Goal: Find specific page/section: Find specific page/section

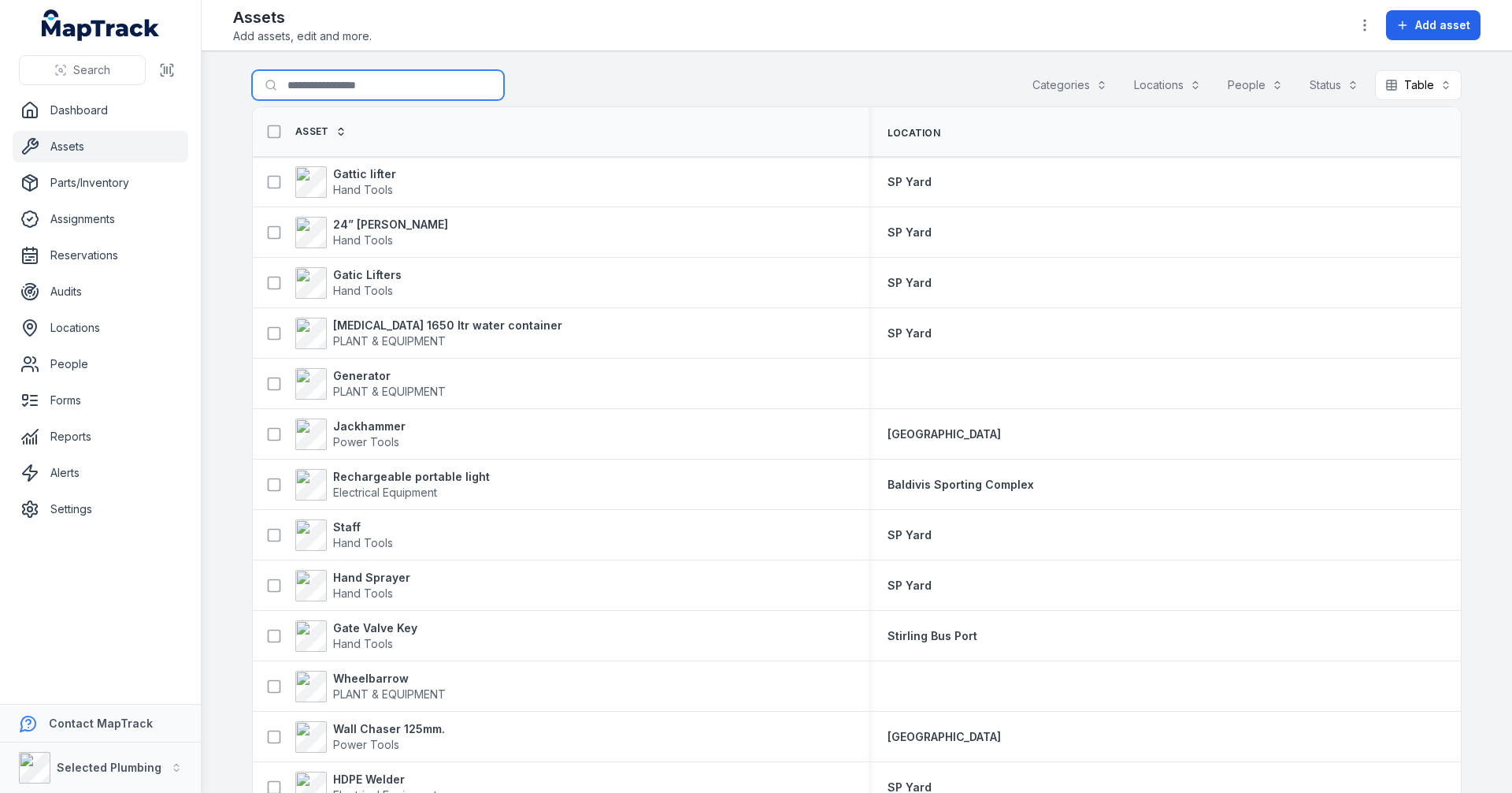
click at [342, 88] on input "Search for assets" at bounding box center [378, 85] width 252 height 30
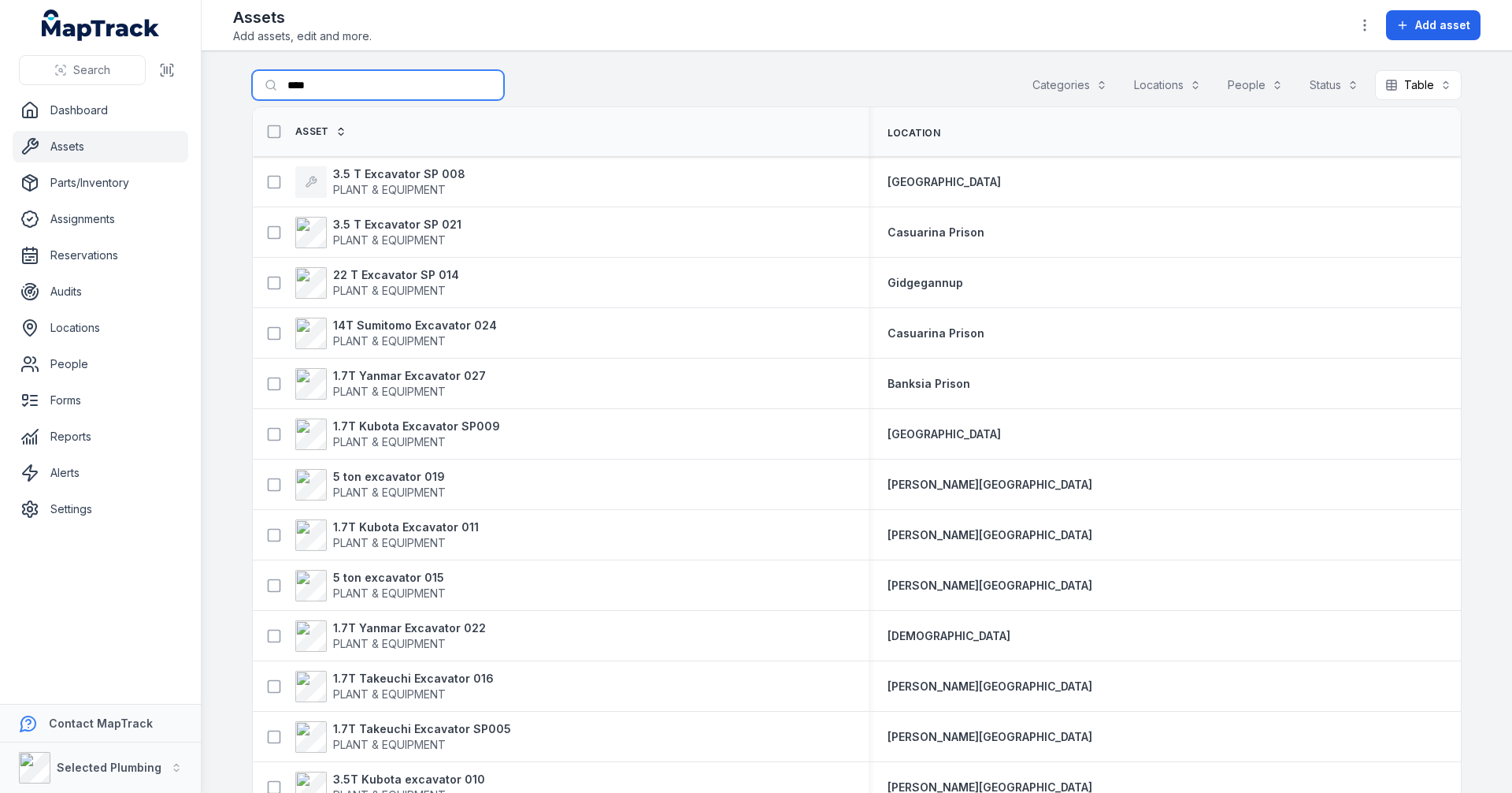
type input "****"
click at [366, 115] on th "Asset" at bounding box center [561, 132] width 616 height 50
click at [403, 177] on strong "3.5 T Excavator SP 008" at bounding box center [399, 174] width 132 height 16
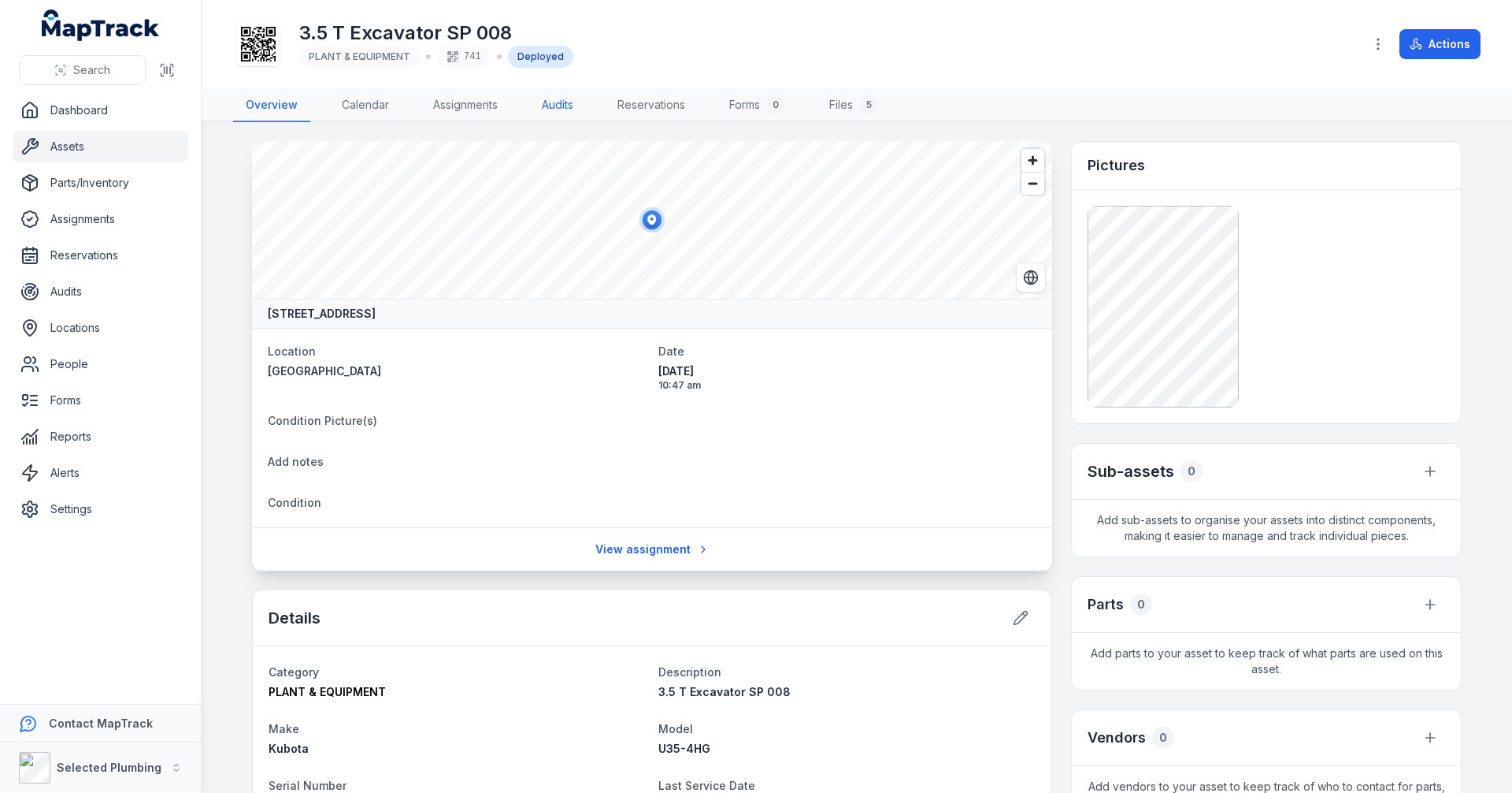
click at [559, 104] on link "Audits" at bounding box center [558, 106] width 57 height 33
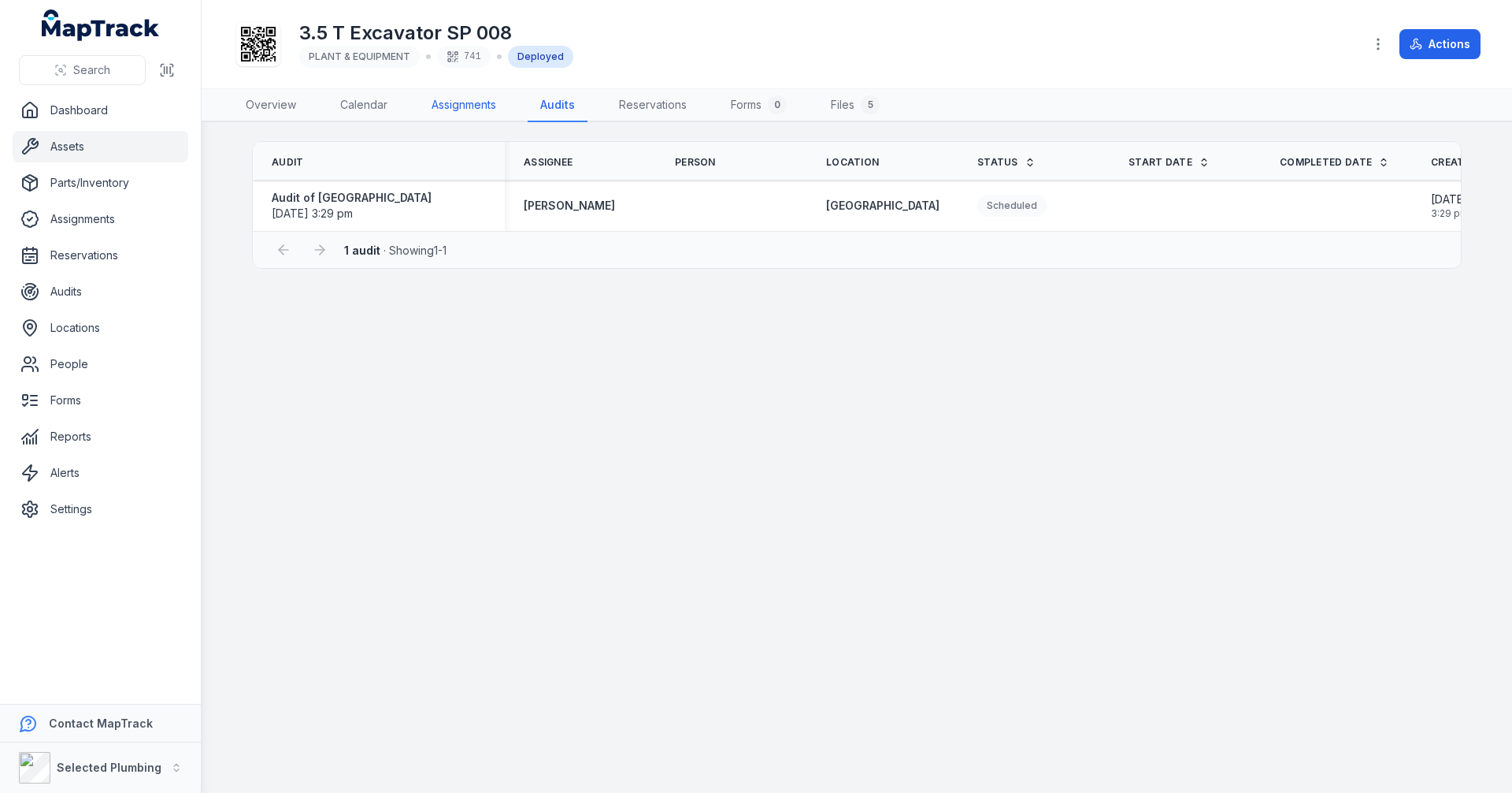
click at [453, 105] on link "Assignments" at bounding box center [464, 106] width 90 height 33
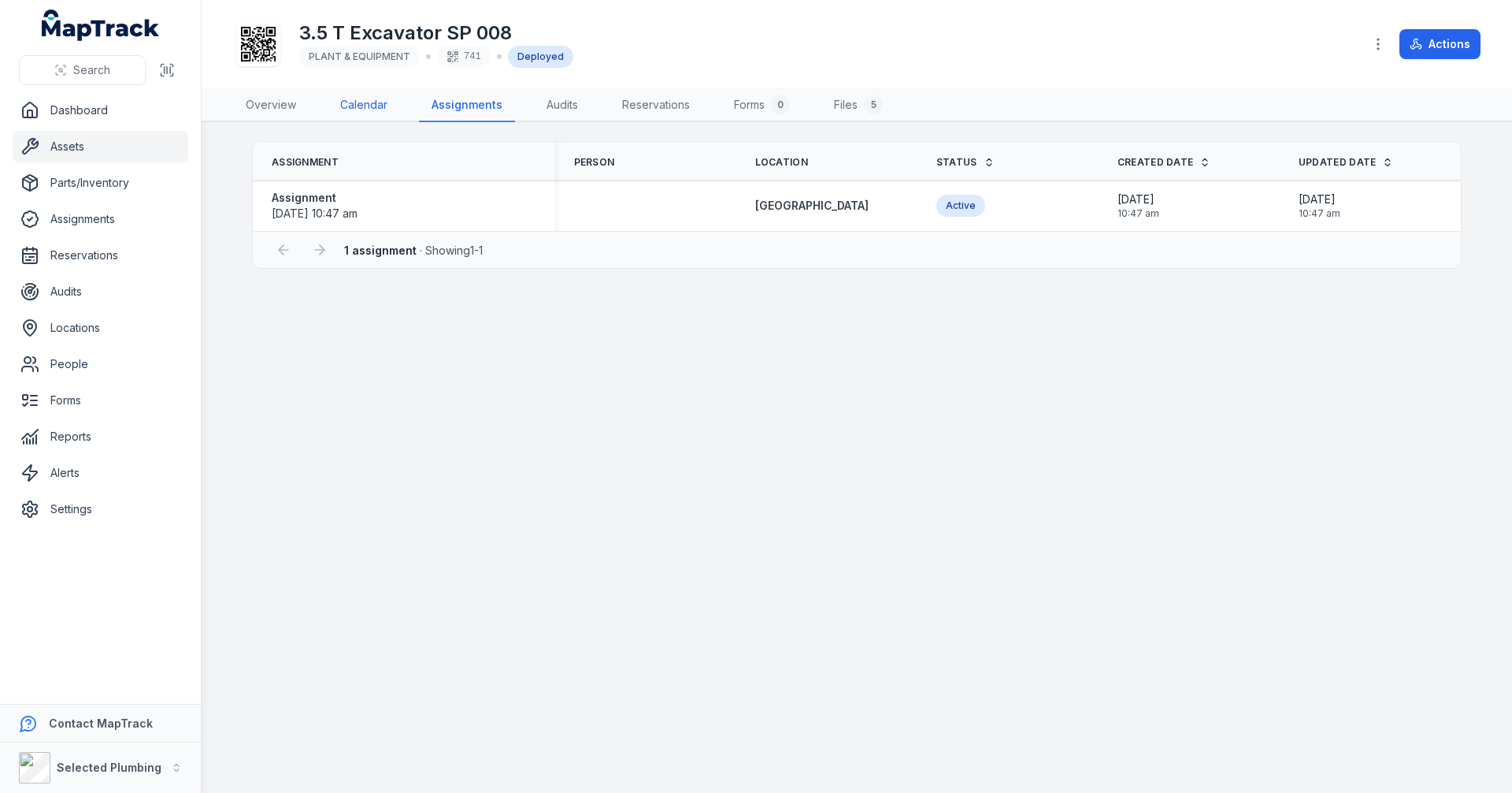
click at [364, 105] on link "Calendar" at bounding box center [364, 106] width 72 height 33
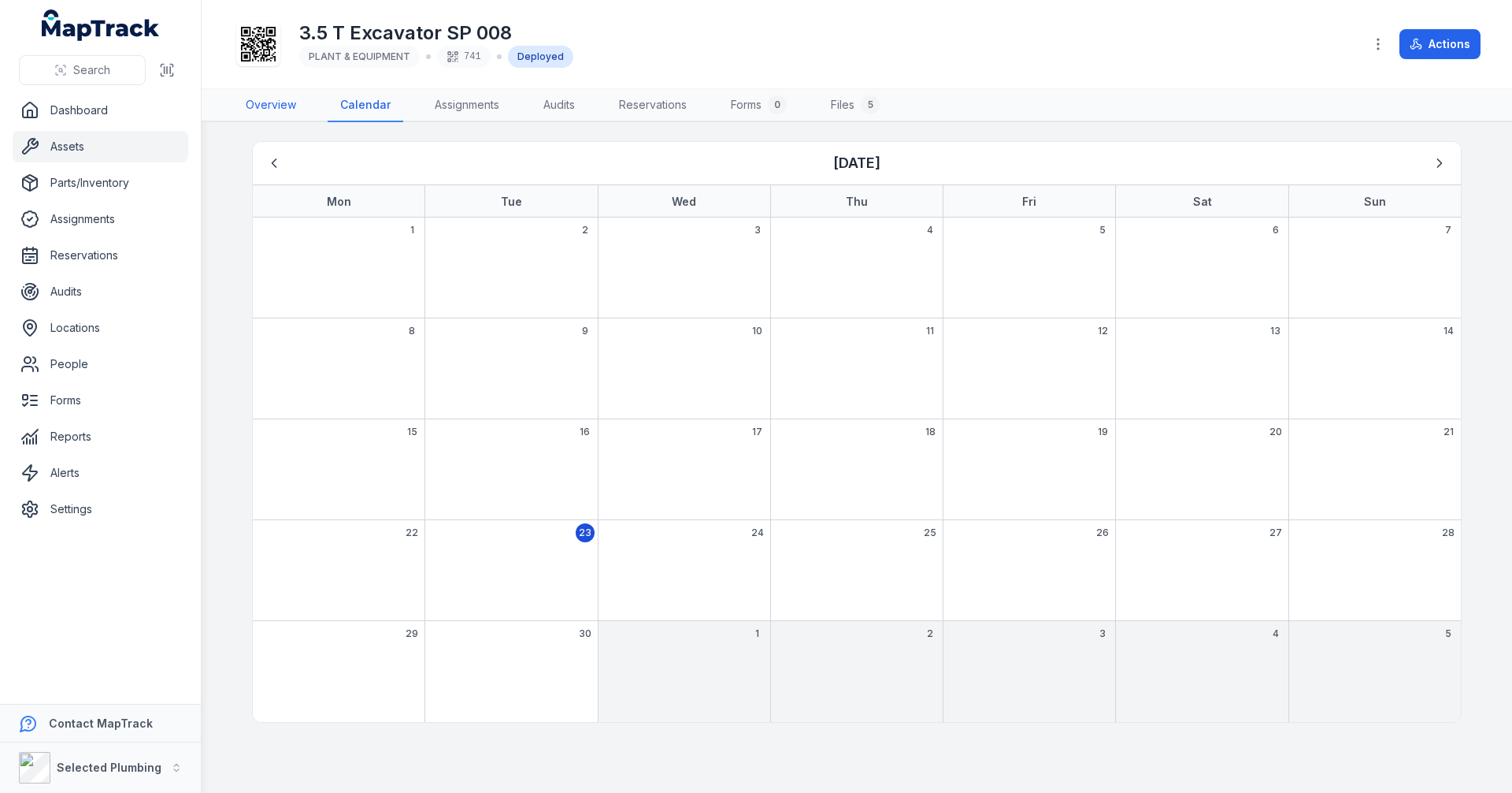
click at [274, 98] on link "Overview" at bounding box center [271, 106] width 75 height 33
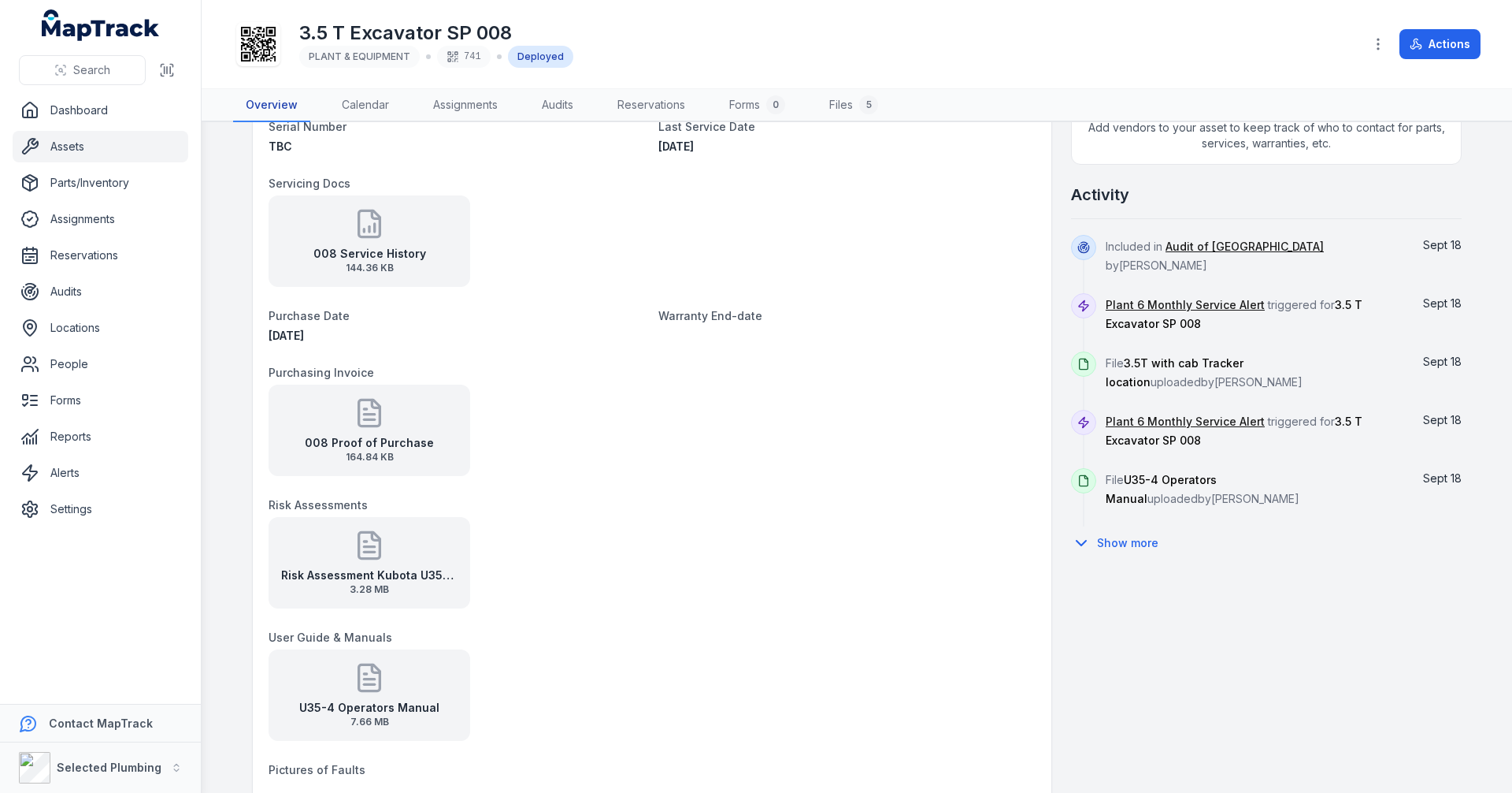
scroll to position [631, 0]
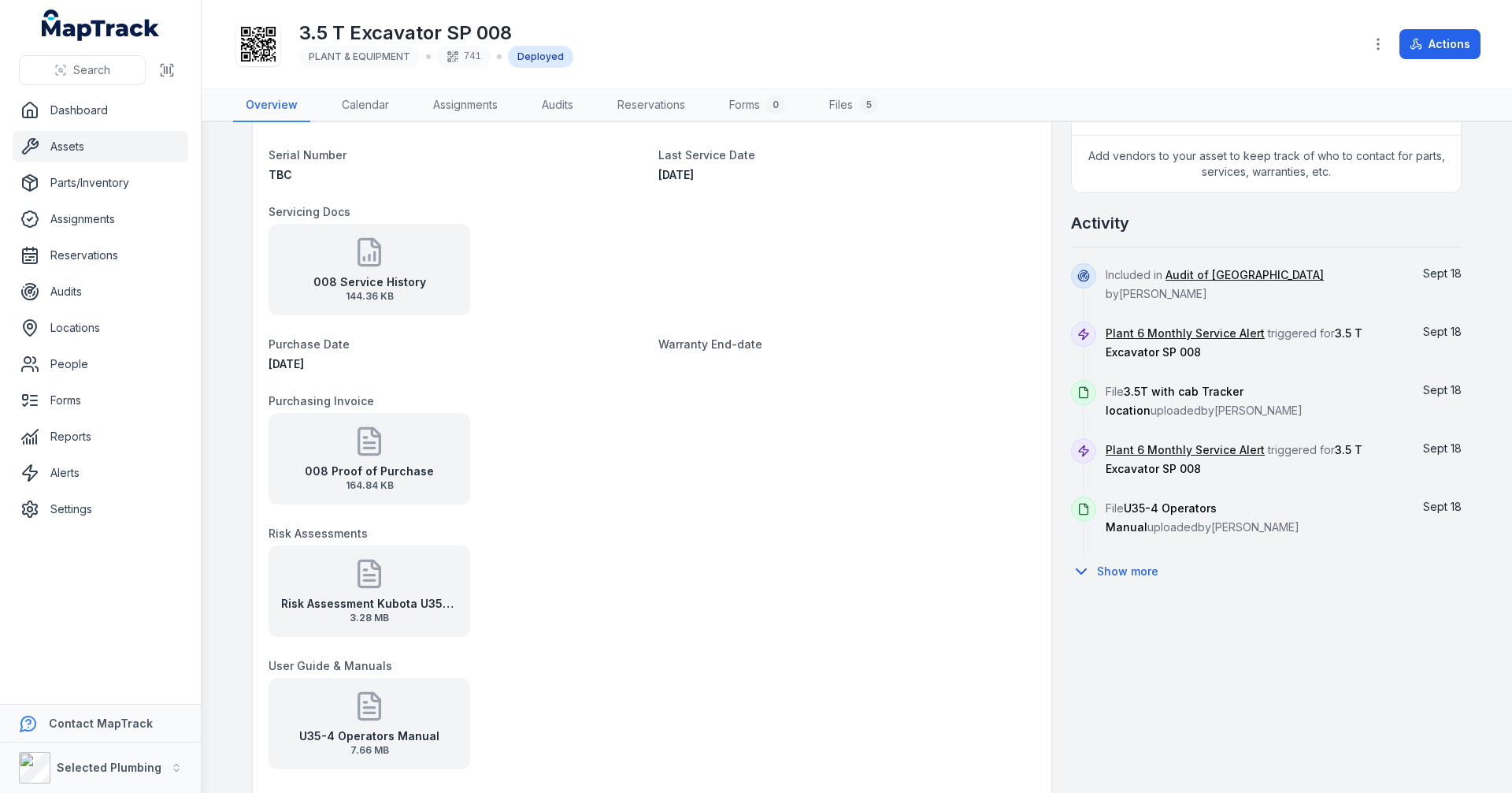
click at [372, 242] on icon at bounding box center [369, 251] width 22 height 26
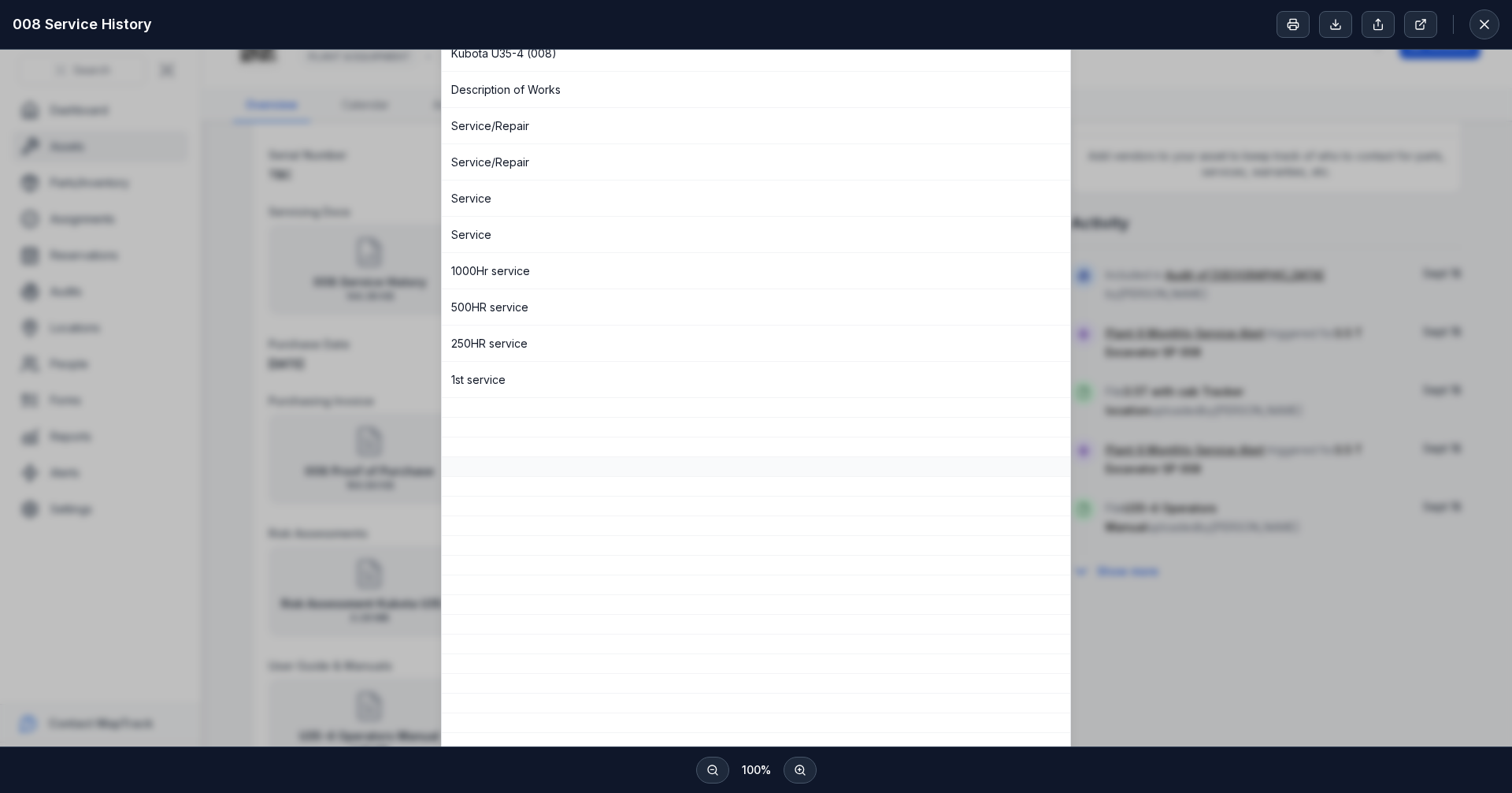
scroll to position [0, 0]
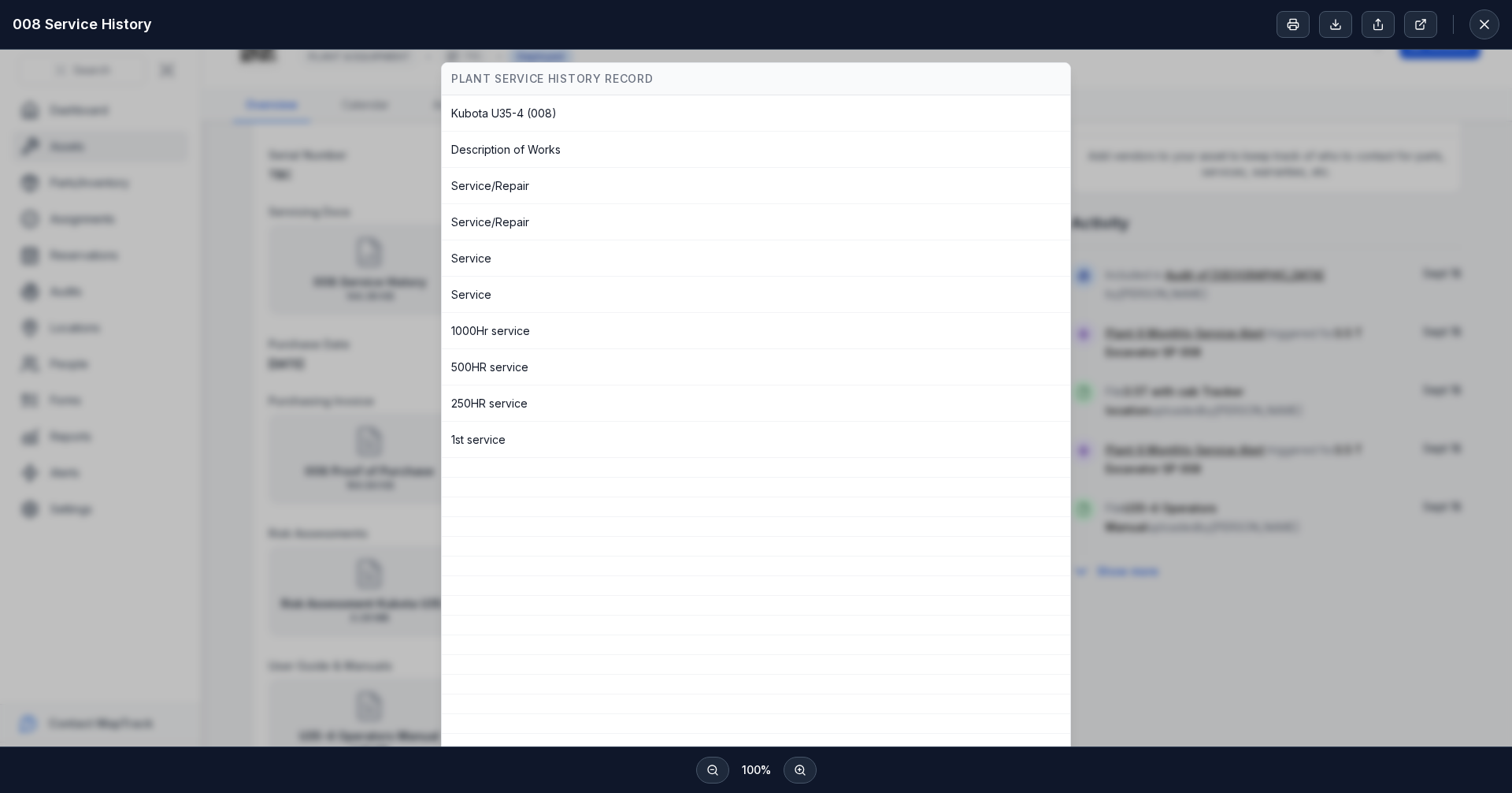
click at [229, 242] on div "PLANT SERVICE HISTORY RECORD [GEOGRAPHIC_DATA] U35-4 (008) Description of Works…" at bounding box center [756, 547] width 1488 height 968
click at [1492, 23] on button at bounding box center [1485, 24] width 30 height 30
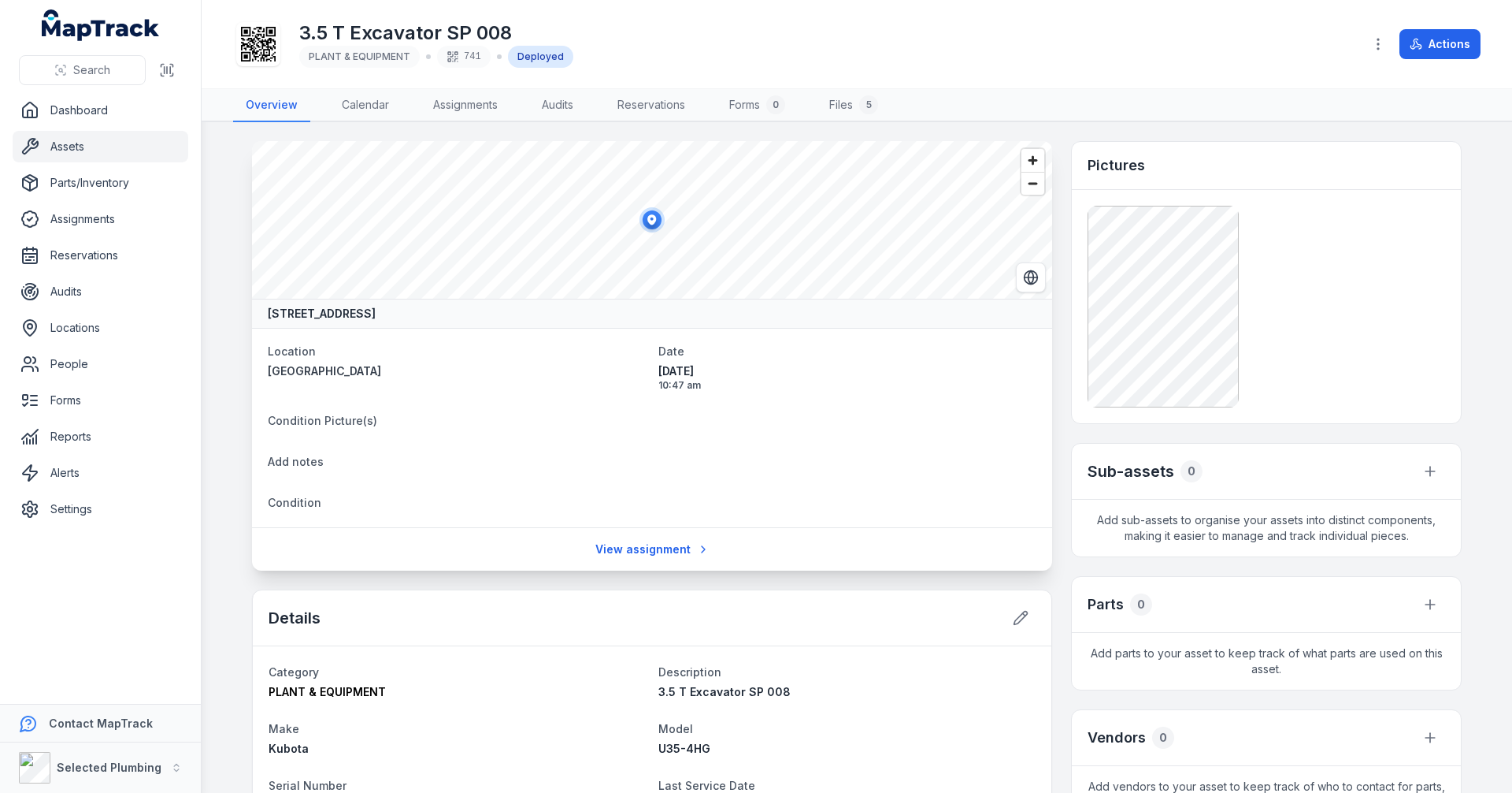
click at [232, 251] on main "[STREET_ADDRESS] Location [GEOGRAPHIC_DATA] Date [DATE] 10:47 am Condition Pict…" at bounding box center [856, 458] width 1311 height 671
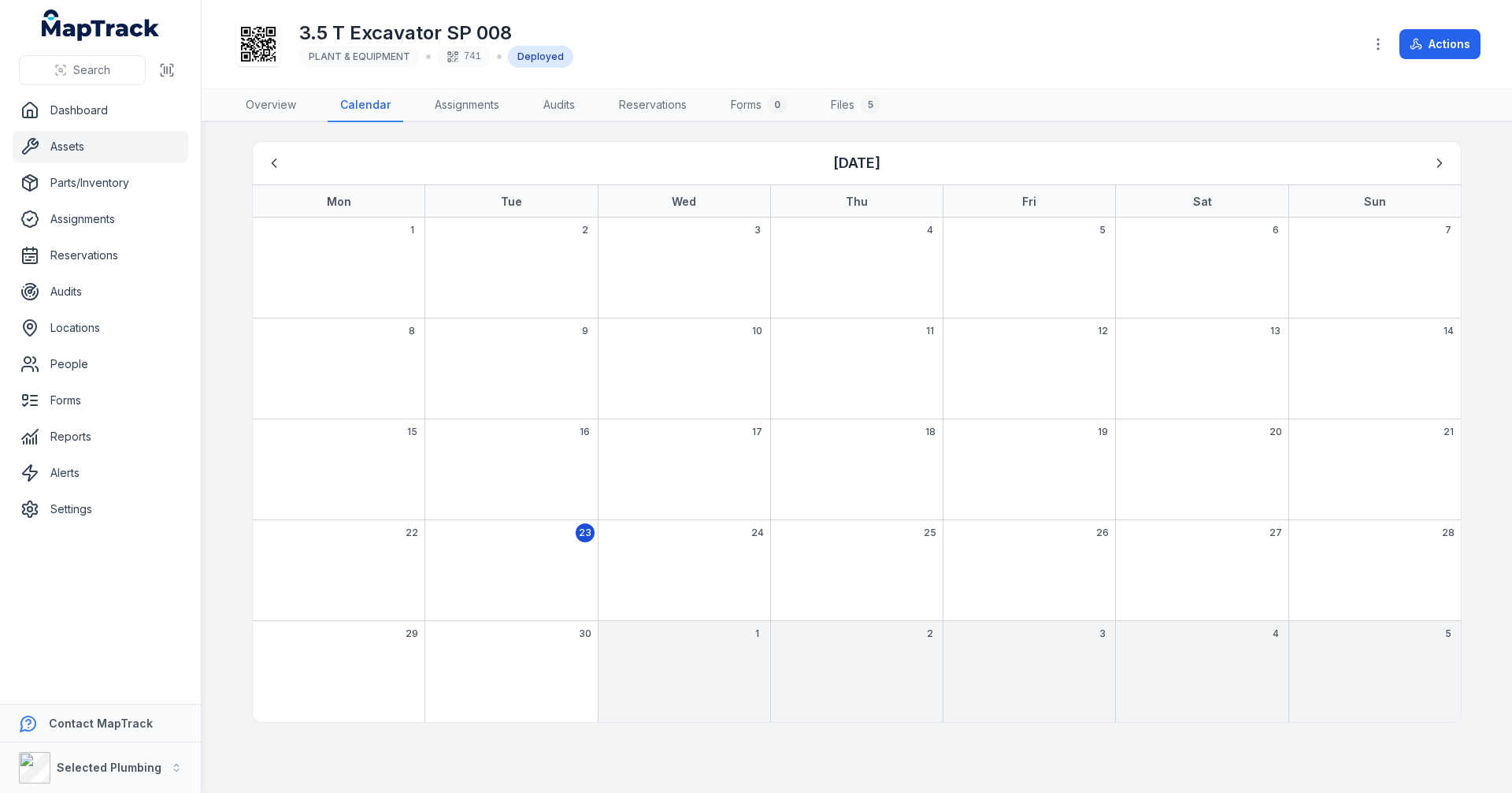
click at [229, 244] on main "[DATE] Mon Tue Wed Thu Fri Sat Sun 1 2 3 4 5 6 7 8 9 10 11 12 13 14 15 16 17 18…" at bounding box center [856, 458] width 1311 height 671
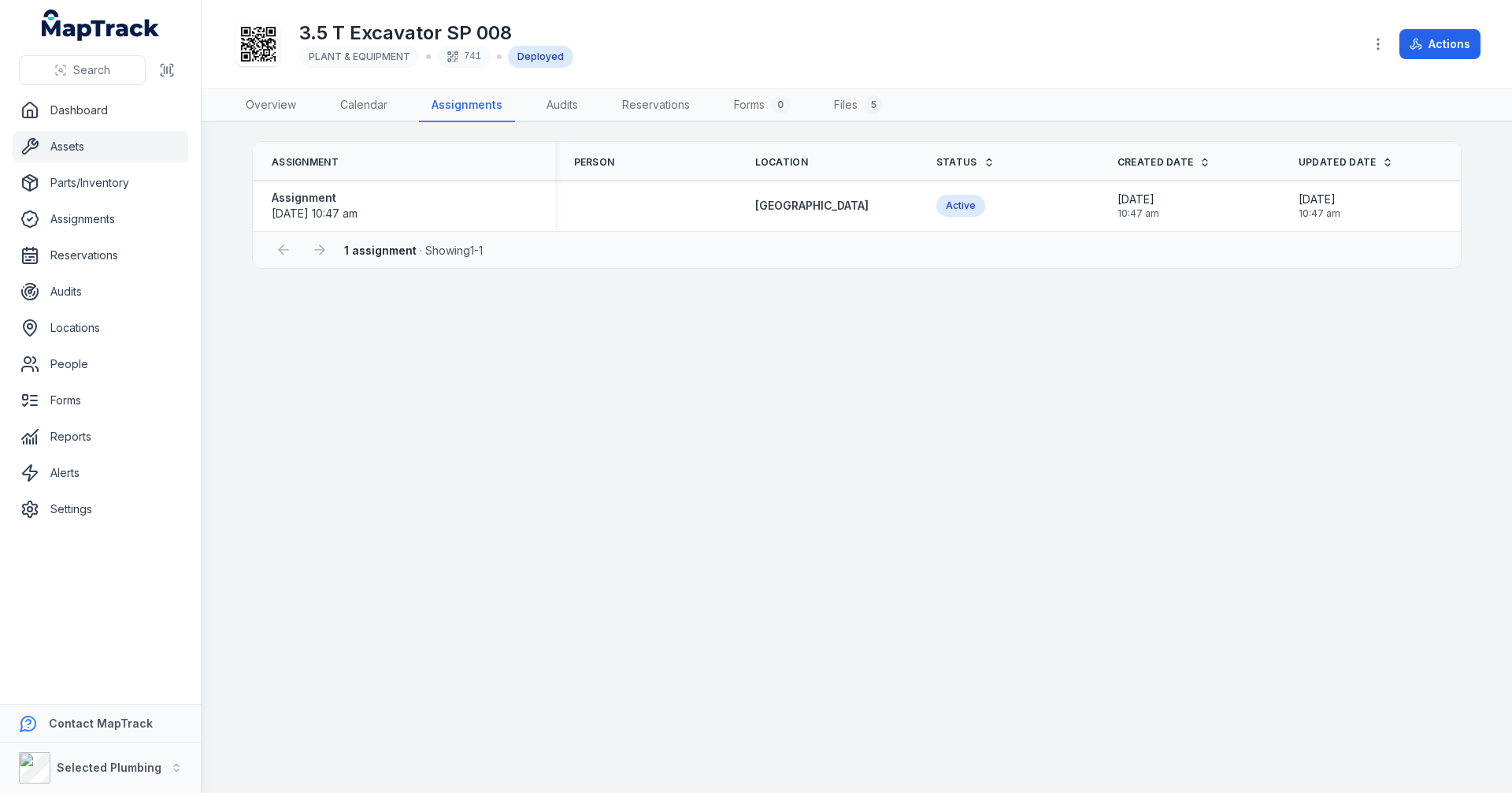
click at [74, 143] on link "Assets" at bounding box center [101, 147] width 176 height 31
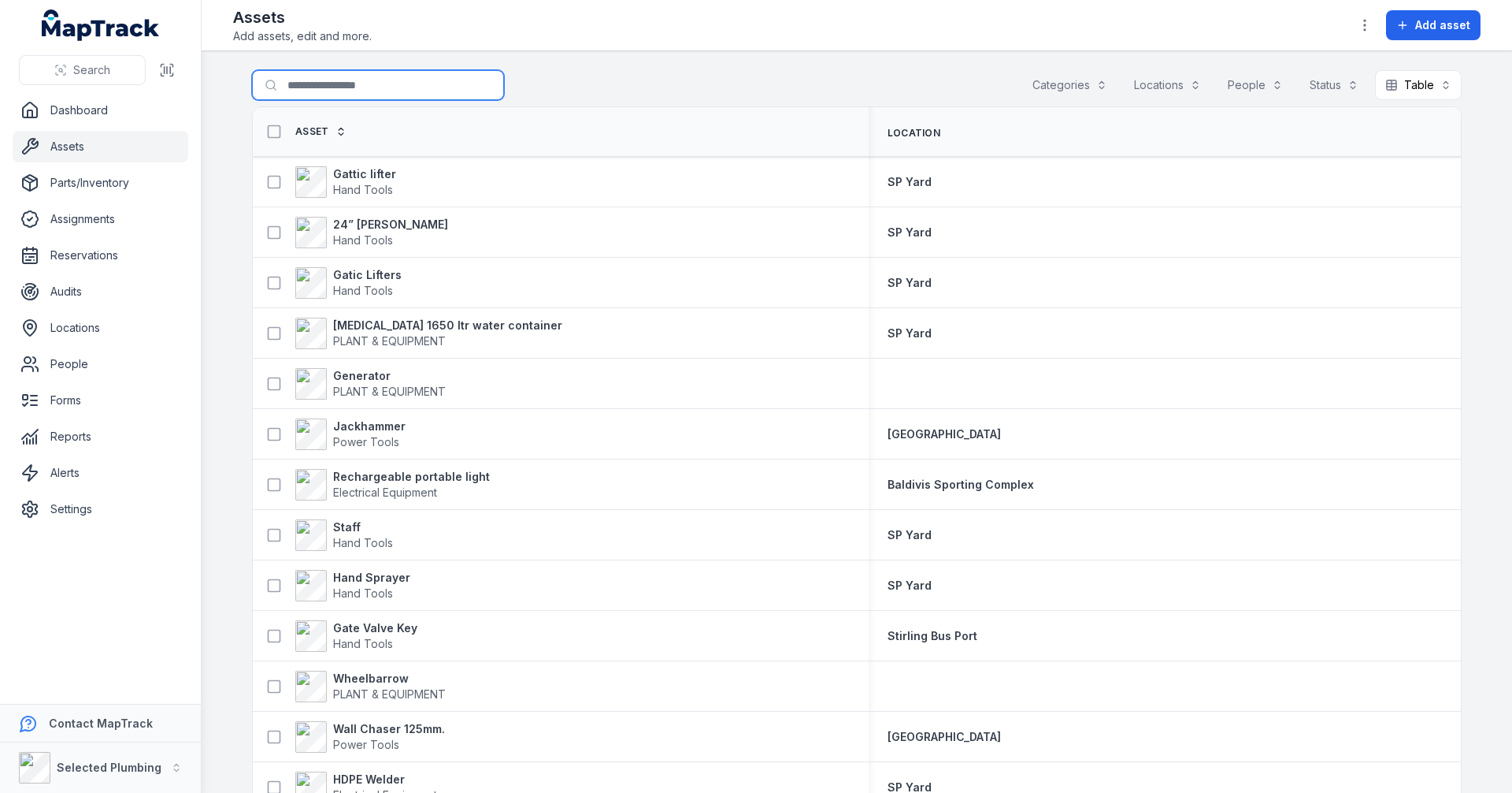
click at [318, 83] on input "Search for assets" at bounding box center [378, 85] width 252 height 30
click at [75, 153] on link "Assets" at bounding box center [101, 147] width 176 height 31
click at [343, 87] on input "Search for assets" at bounding box center [378, 85] width 252 height 30
type input "*"
click at [75, 403] on link "Forms" at bounding box center [101, 400] width 176 height 31
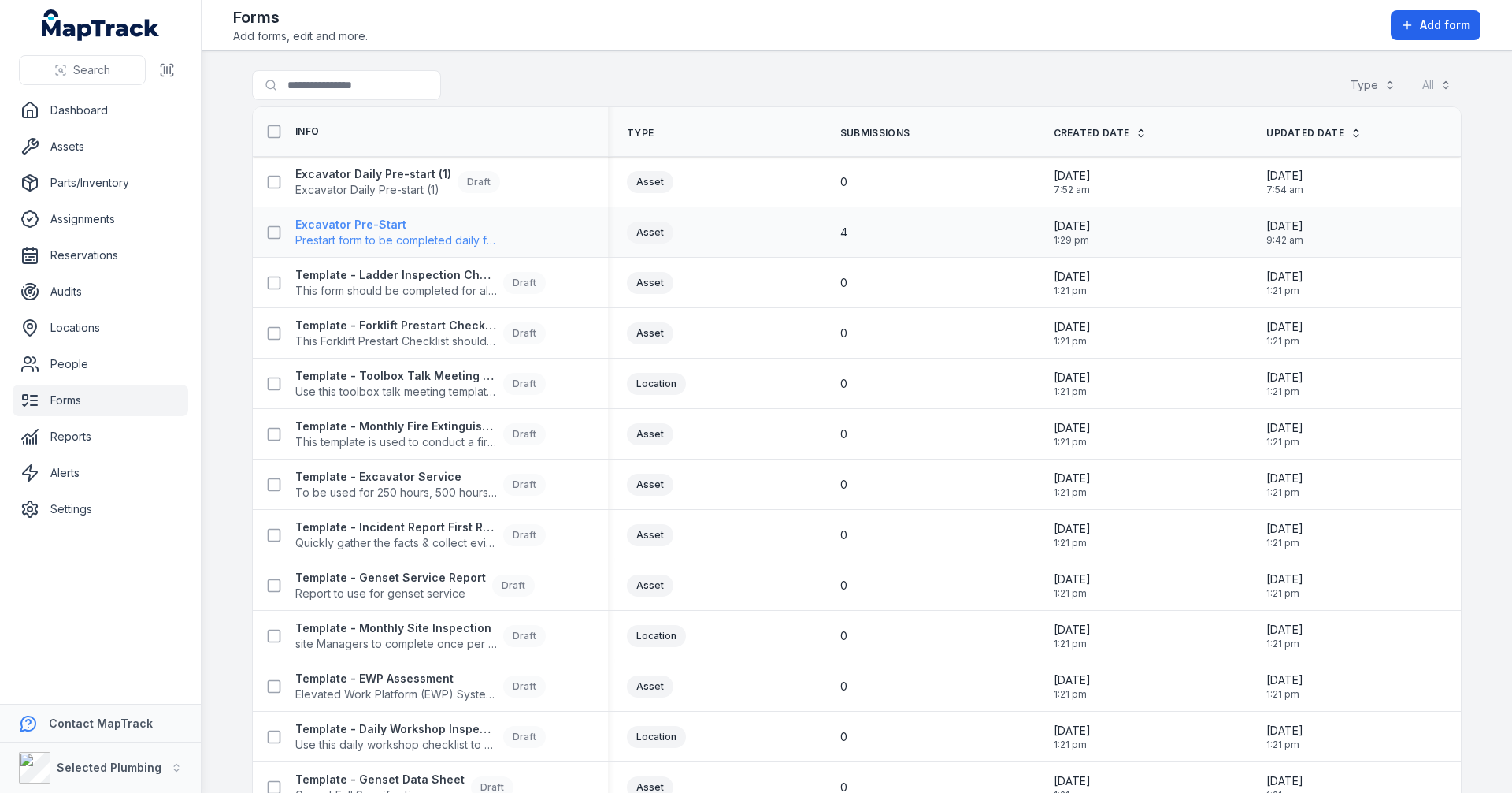
click at [369, 224] on strong "Excavator Pre-Start" at bounding box center [396, 225] width 201 height 16
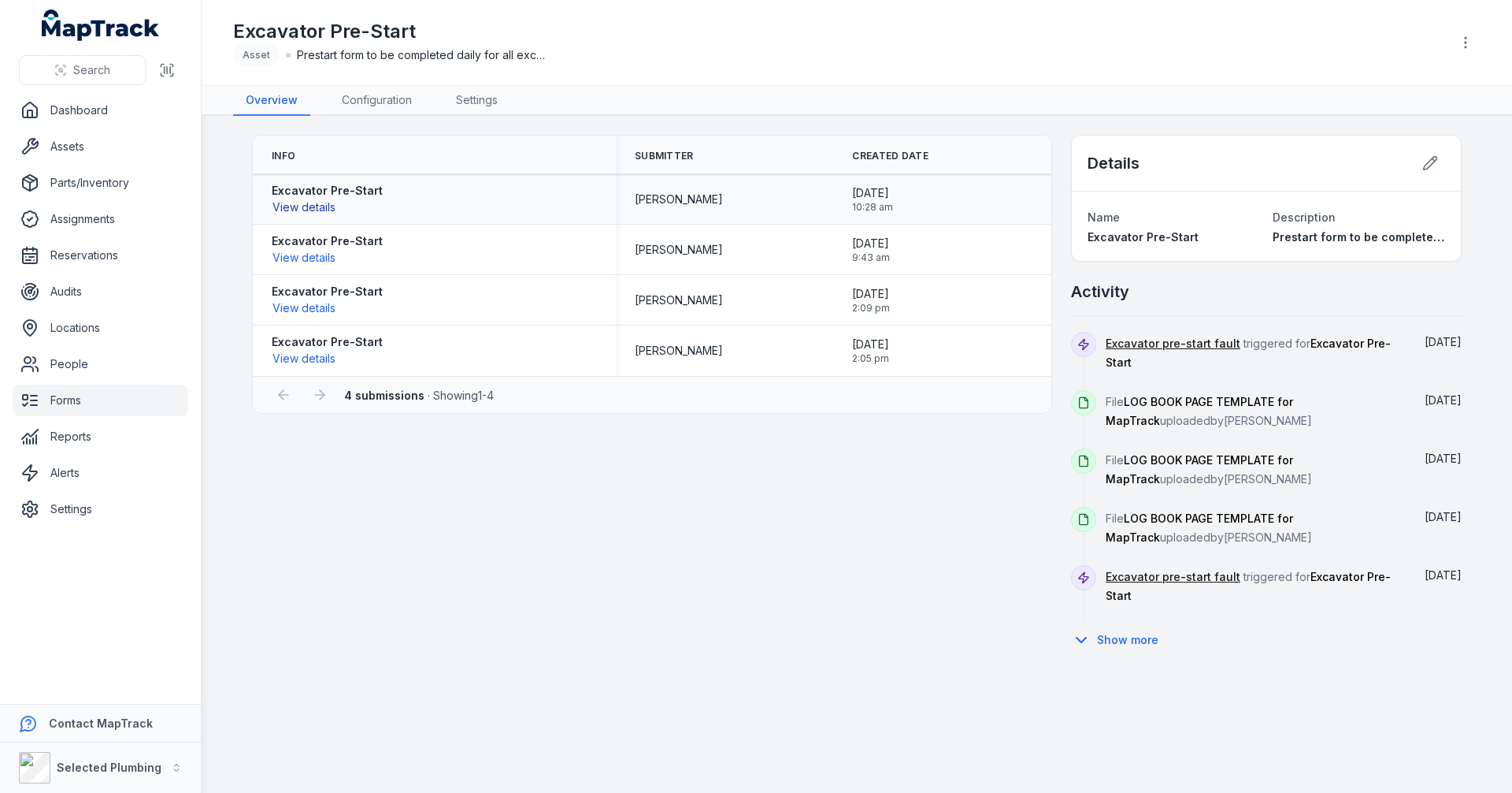
click at [313, 206] on button "View details" at bounding box center [304, 207] width 65 height 18
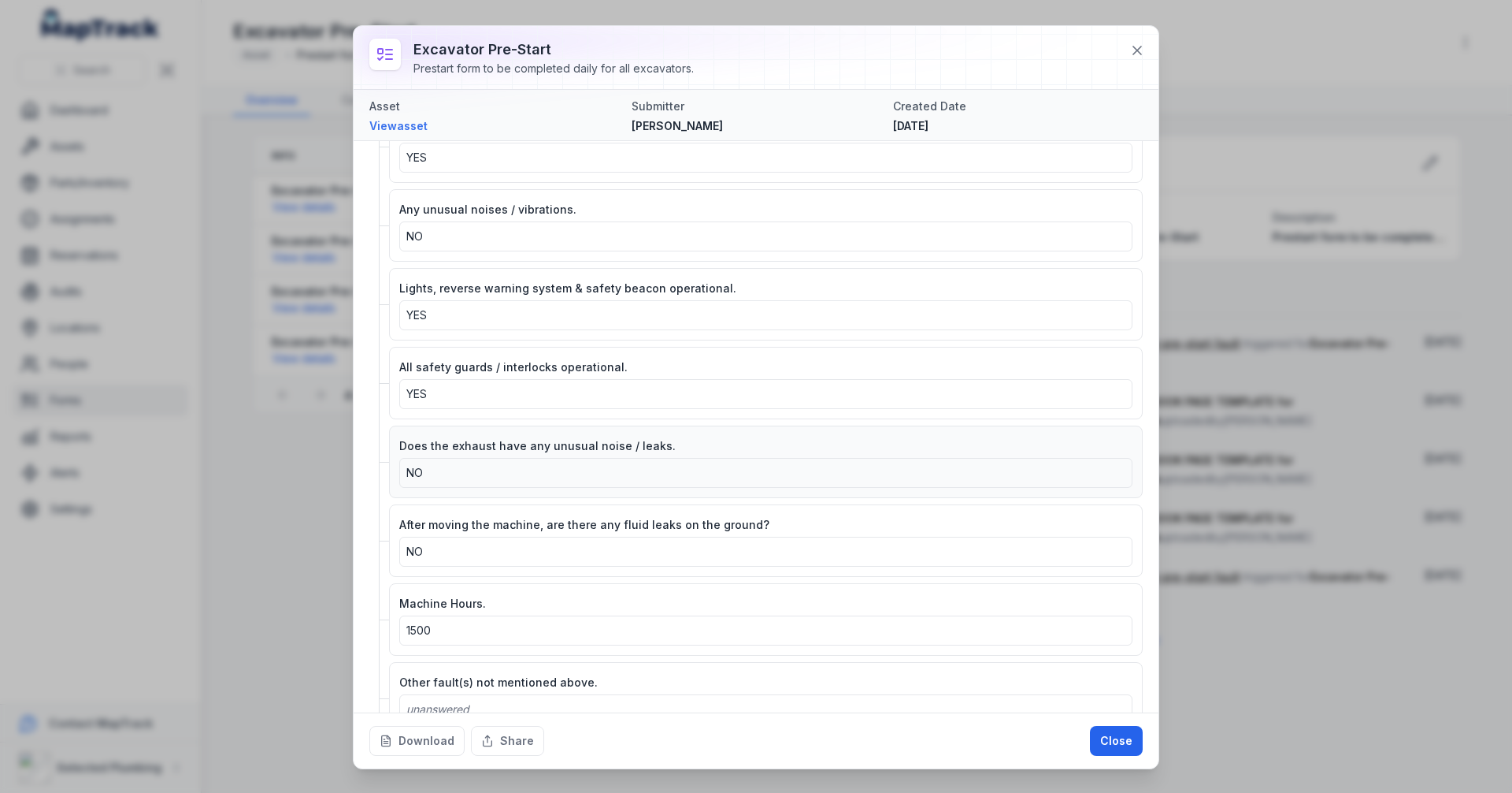
scroll to position [1881, 0]
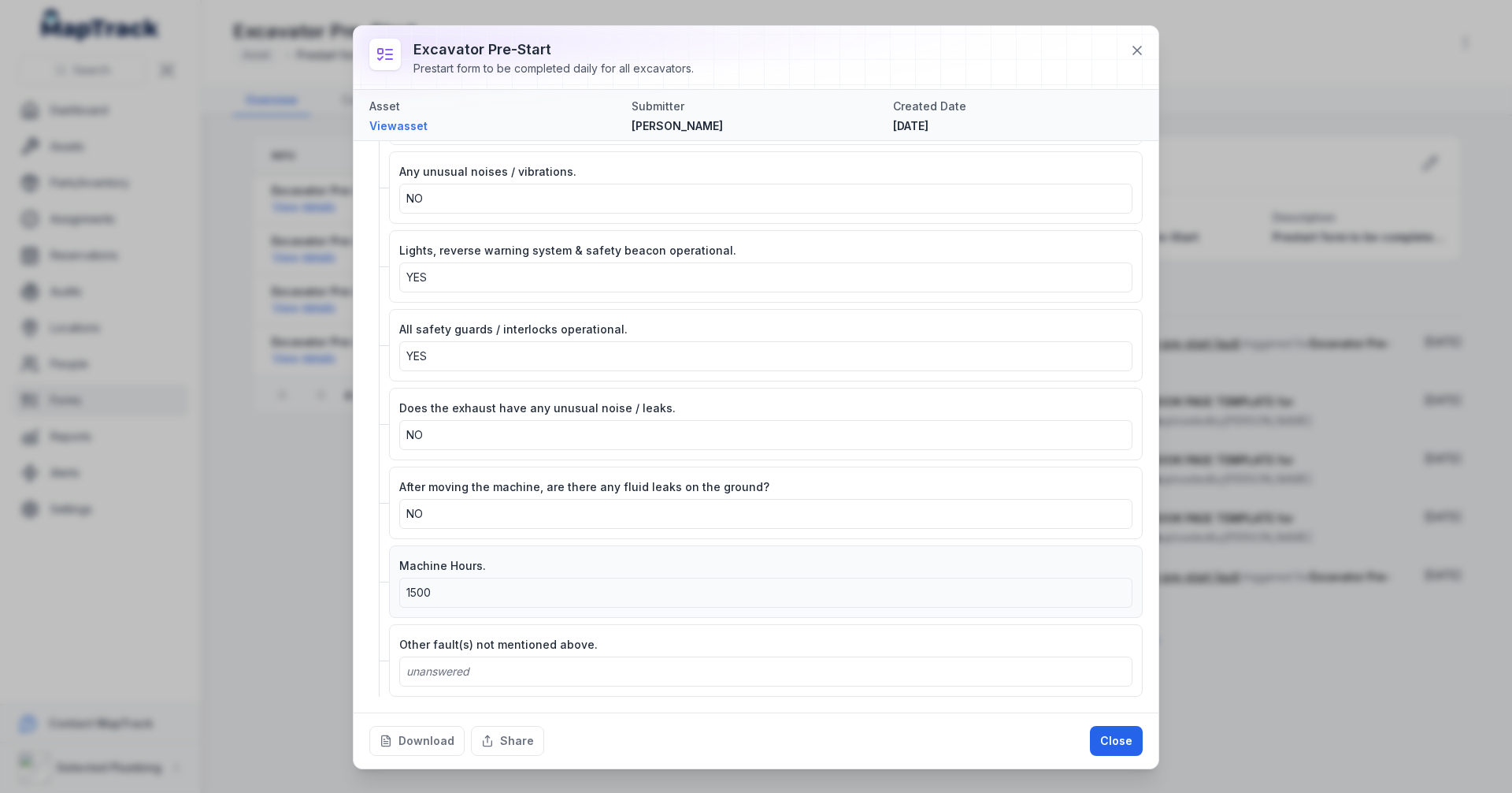
click at [501, 598] on div "1500" at bounding box center [766, 593] width 719 height 16
click at [1134, 47] on icon at bounding box center [1138, 51] width 16 height 16
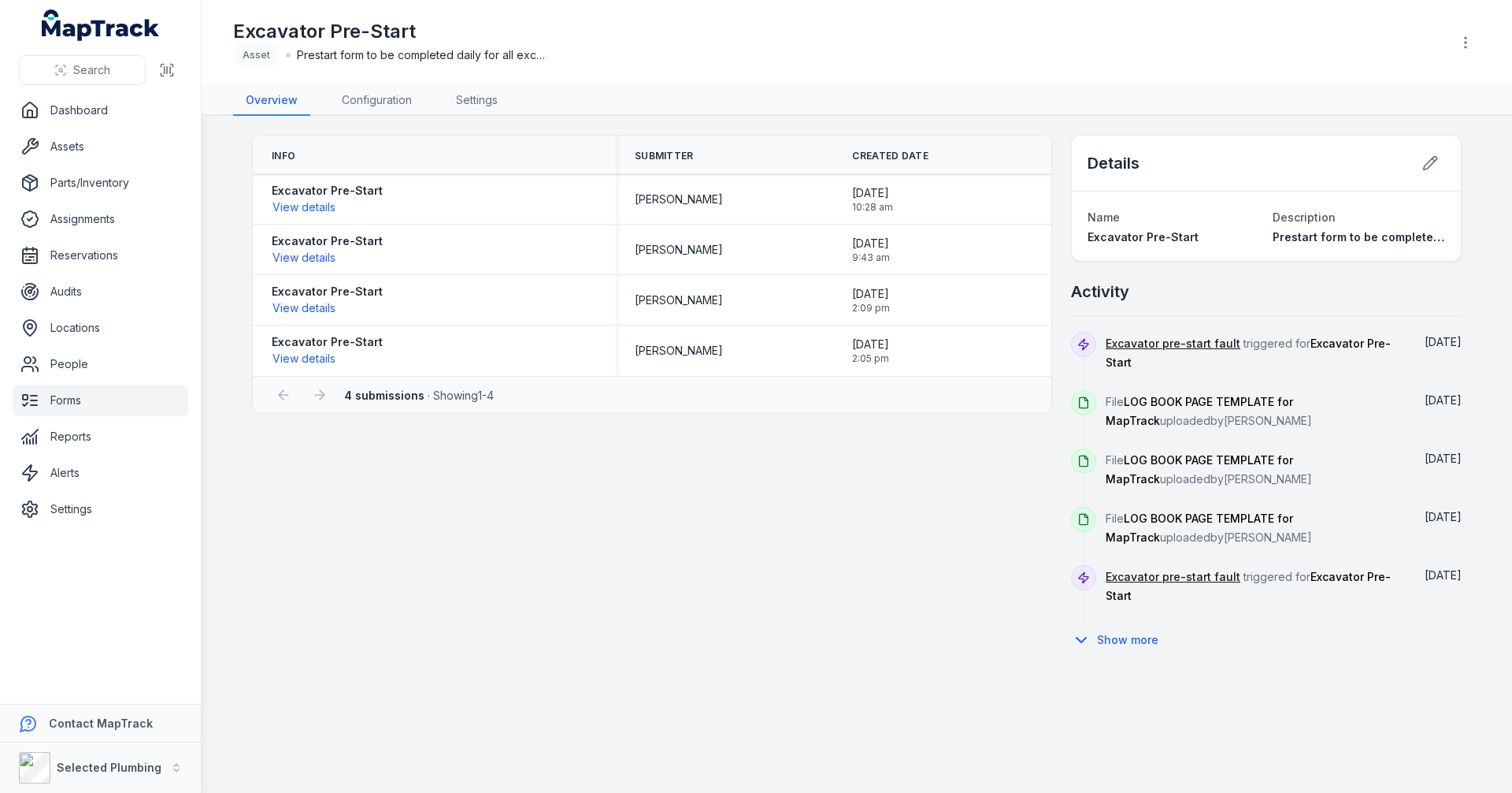
drag, startPoint x: 1161, startPoint y: 43, endPoint x: 1188, endPoint y: 45, distance: 27.1
click at [1170, 45] on div "Excavator Pre-Start Asset Prestart form to be completed daily for all excavator…" at bounding box center [836, 42] width 1205 height 47
